Goal: Task Accomplishment & Management: Manage account settings

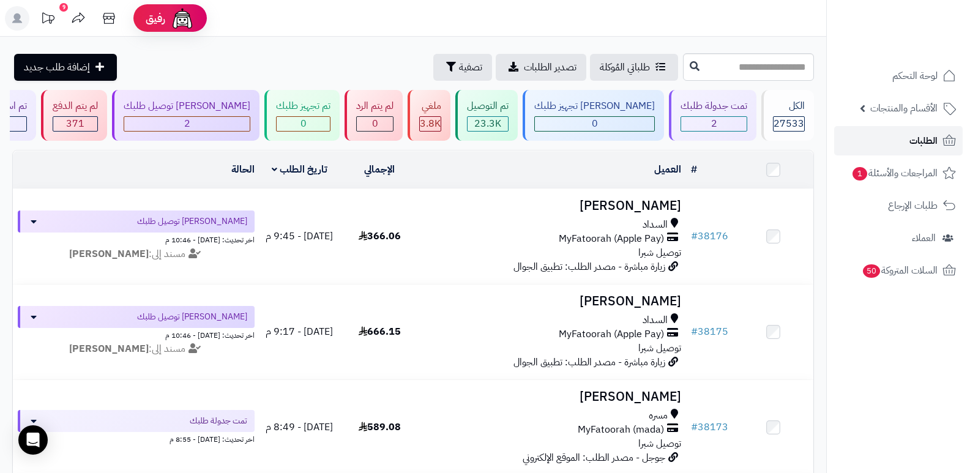
click at [913, 130] on link "الطلبات" at bounding box center [898, 140] width 129 height 29
click at [919, 141] on span "الطلبات" at bounding box center [924, 140] width 28 height 17
click at [935, 143] on span "الطلبات" at bounding box center [924, 140] width 28 height 17
click at [916, 147] on span "الطلبات" at bounding box center [924, 140] width 28 height 17
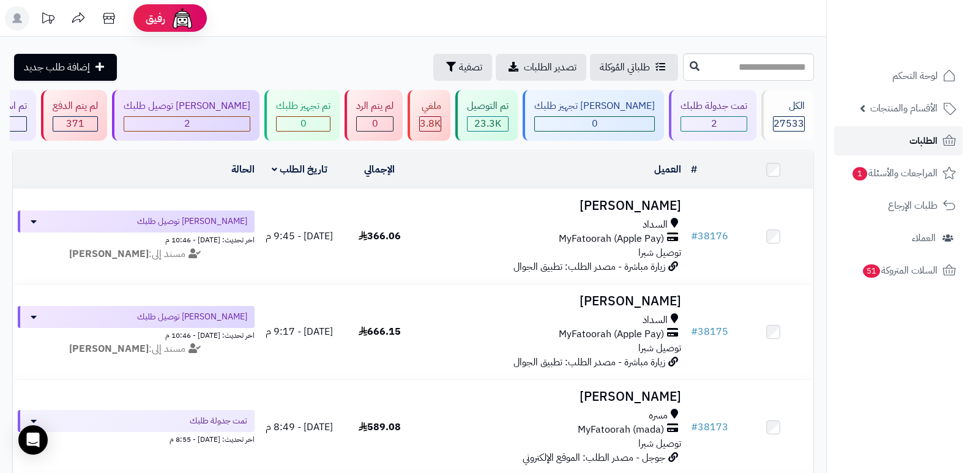
click at [902, 137] on link "الطلبات" at bounding box center [898, 140] width 129 height 29
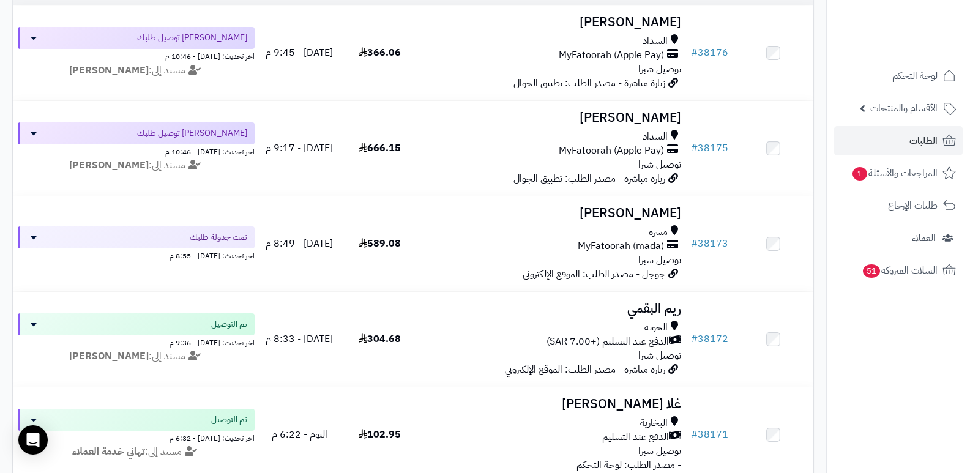
scroll to position [122, 0]
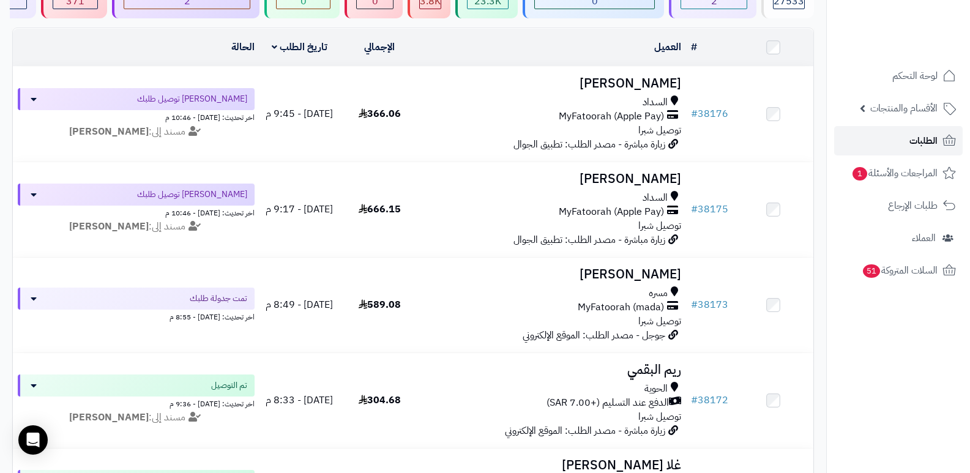
click at [914, 136] on span "الطلبات" at bounding box center [924, 140] width 28 height 17
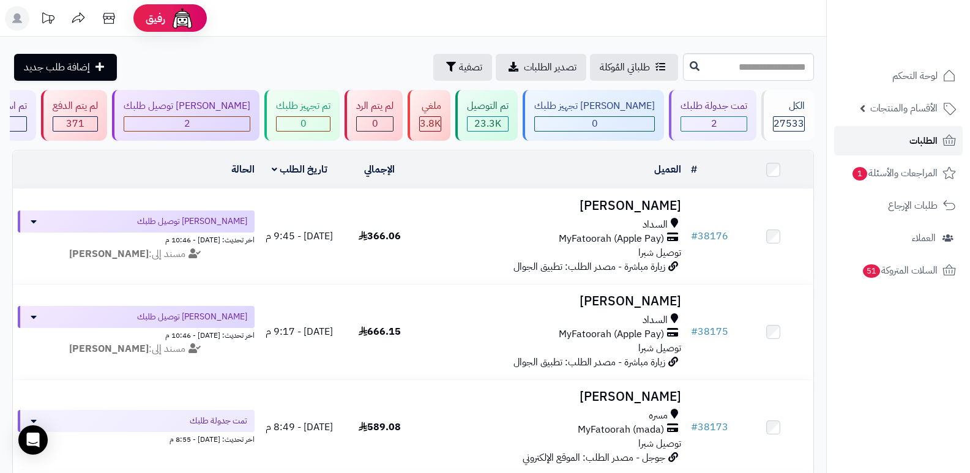
click at [914, 143] on span "الطلبات" at bounding box center [924, 140] width 28 height 17
click at [895, 140] on link "الطلبات" at bounding box center [898, 140] width 129 height 29
click at [911, 136] on span "الطلبات" at bounding box center [924, 140] width 28 height 17
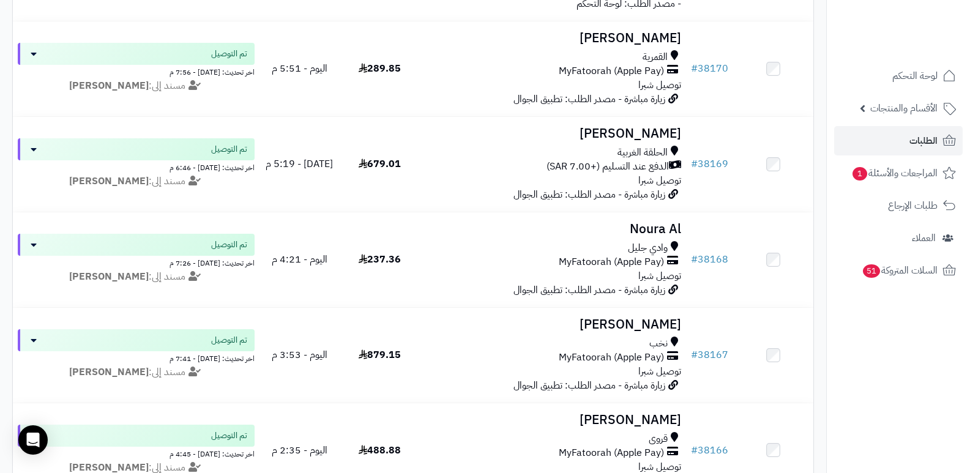
scroll to position [673, 0]
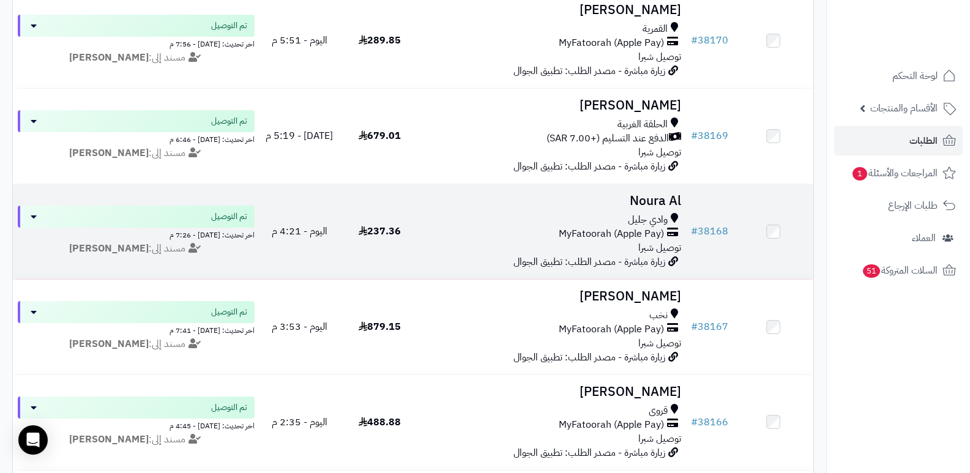
click at [649, 204] on h3 "Noura Al" at bounding box center [553, 201] width 257 height 14
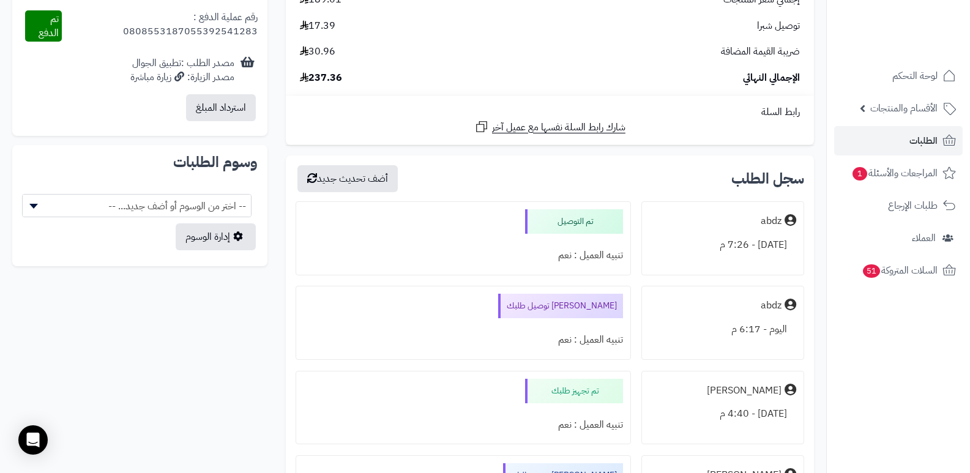
scroll to position [664, 0]
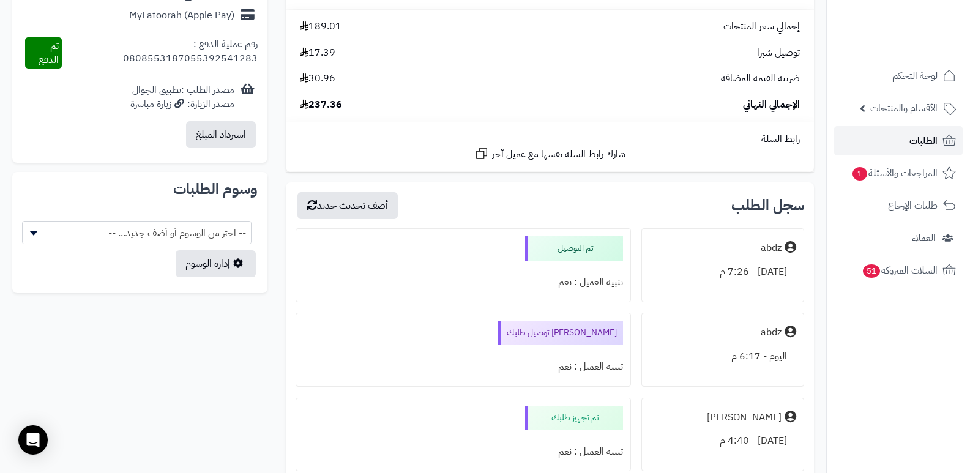
click at [929, 135] on span "الطلبات" at bounding box center [924, 140] width 28 height 17
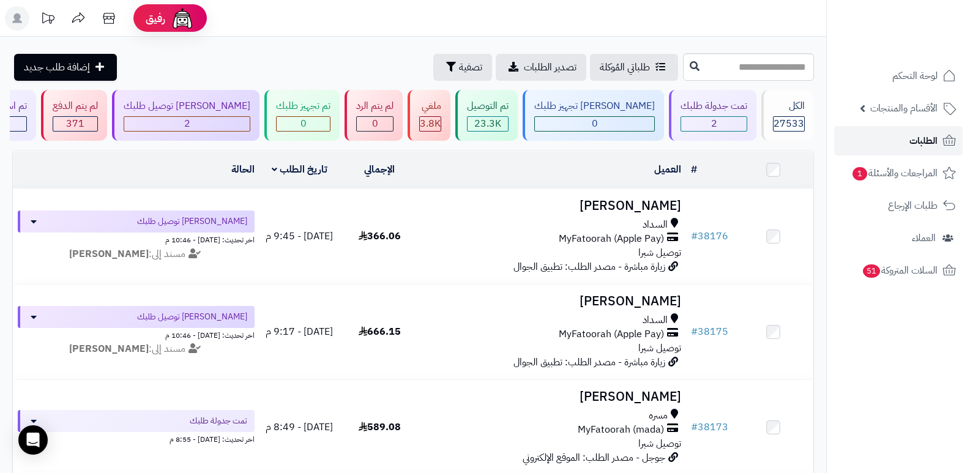
click at [929, 135] on span "الطلبات" at bounding box center [924, 140] width 28 height 17
click at [874, 139] on link "الطلبات" at bounding box center [898, 140] width 129 height 29
click at [902, 155] on link "الطلبات" at bounding box center [898, 140] width 129 height 29
click at [883, 136] on link "الطلبات" at bounding box center [898, 140] width 129 height 29
click at [923, 147] on span "الطلبات" at bounding box center [924, 140] width 28 height 17
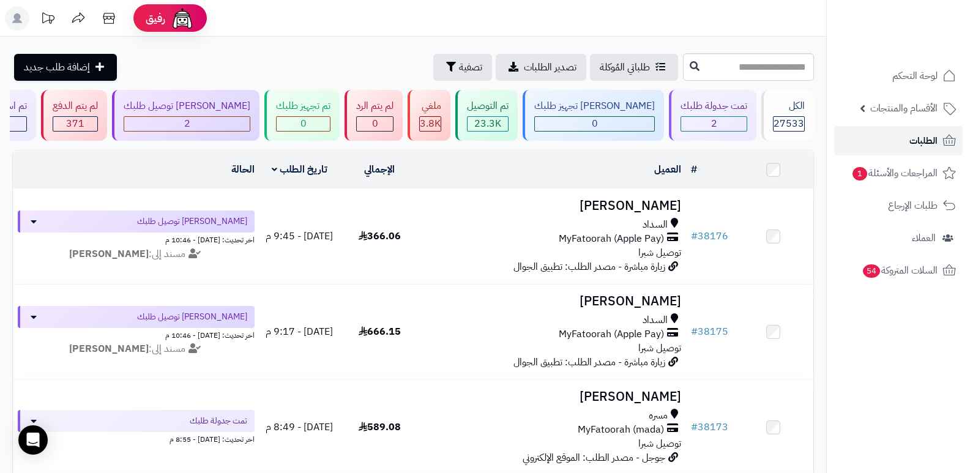
click at [905, 146] on link "الطلبات" at bounding box center [898, 140] width 129 height 29
click at [906, 145] on link "الطلبات" at bounding box center [898, 140] width 129 height 29
click at [922, 138] on span "الطلبات" at bounding box center [924, 140] width 28 height 17
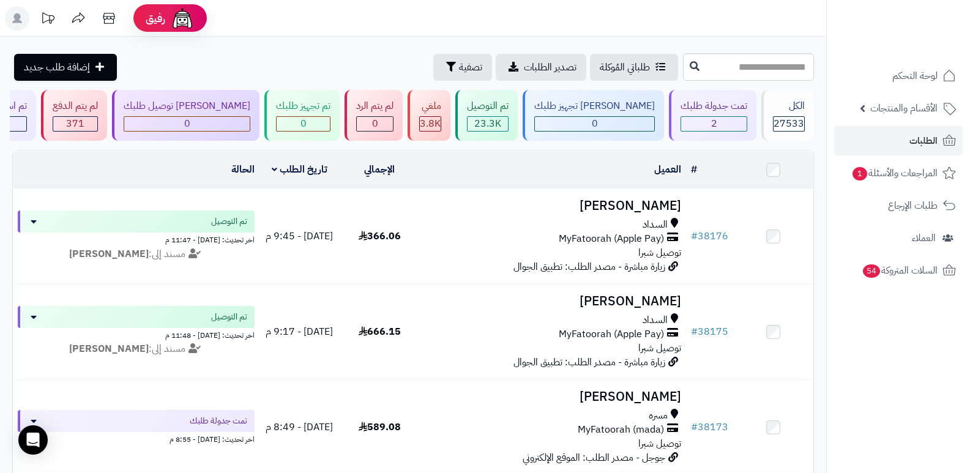
click at [864, 325] on nav "لوحة التحكم الأقسام والمنتجات المنتجات الأقسام الماركات مواصفات المنتجات مواصفا…" at bounding box center [898, 251] width 144 height 473
click at [910, 141] on span "الطلبات" at bounding box center [924, 140] width 28 height 17
click at [13, 18] on rect at bounding box center [17, 18] width 24 height 24
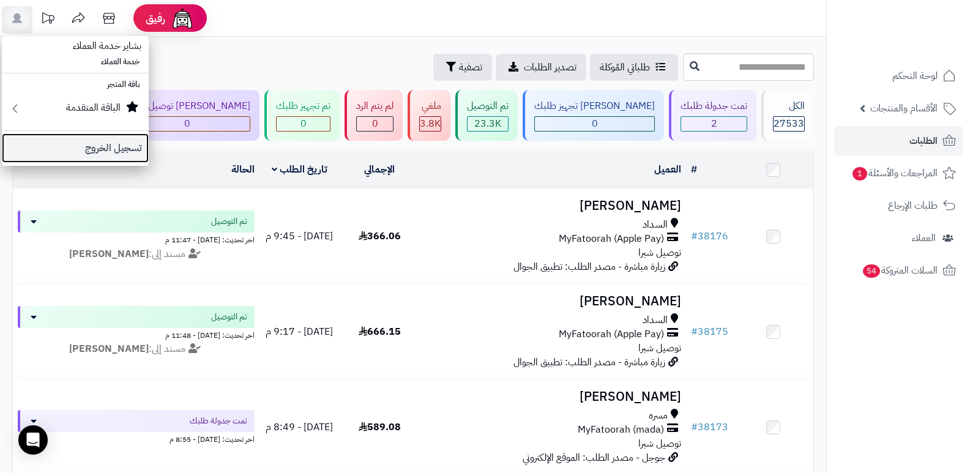
click at [96, 152] on link "تسجيل الخروج" at bounding box center [75, 147] width 147 height 29
